Goal: Check status: Check status

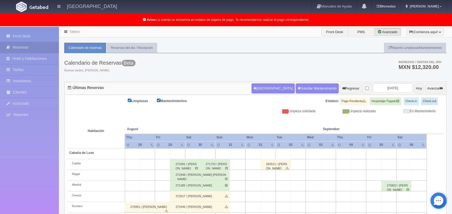
scroll to position [74, 0]
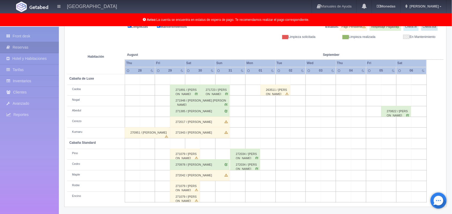
click at [216, 41] on th at bounding box center [207, 49] width 45 height 20
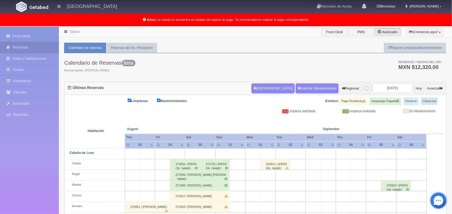
click at [71, 32] on link "Tablero" at bounding box center [74, 32] width 10 height 4
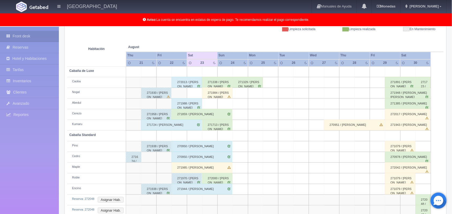
scroll to position [82, 0]
click at [451, 133] on html "[GEOGRAPHIC_DATA] Manuales de Ayuda Actualizaciones recientes [GEOGRAPHIC_DATA]…" at bounding box center [226, 25] width 452 height 214
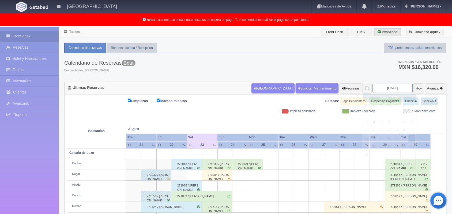
click at [379, 86] on input "[DATE]" at bounding box center [393, 88] width 40 height 10
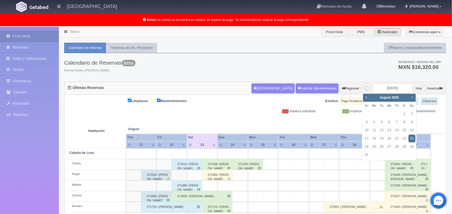
click at [413, 98] on span "Next" at bounding box center [412, 97] width 4 height 4
click at [411, 113] on link "6" at bounding box center [411, 114] width 7 height 8
type input "[DATE]"
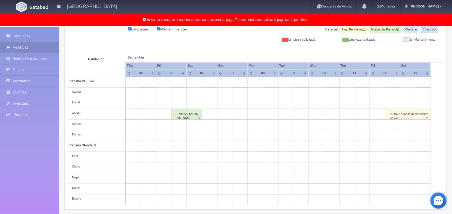
scroll to position [74, 0]
